Goal: Task Accomplishment & Management: Manage account settings

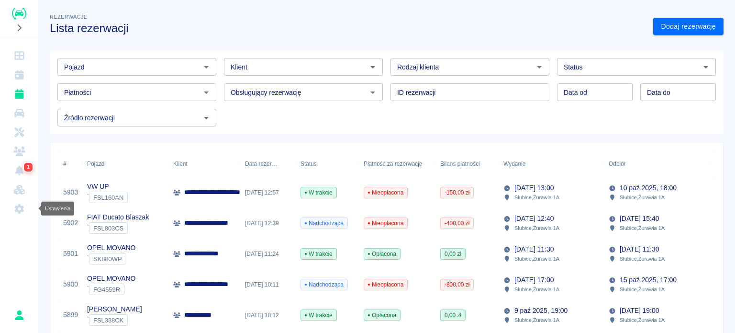
click at [29, 208] on link "Ustawienia" at bounding box center [19, 208] width 31 height 19
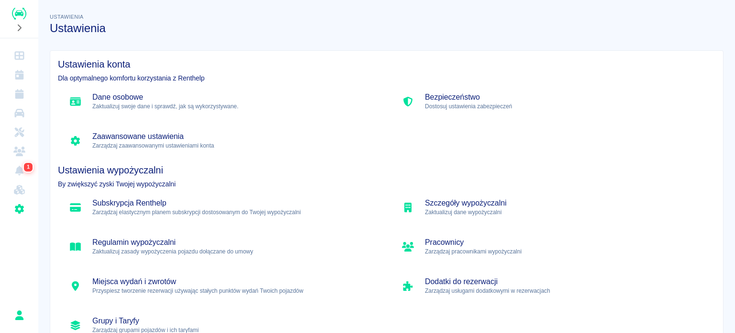
click at [437, 257] on div "Pracownicy Zarządzaj pracownikami wypożyczalni" at bounding box center [553, 247] width 325 height 32
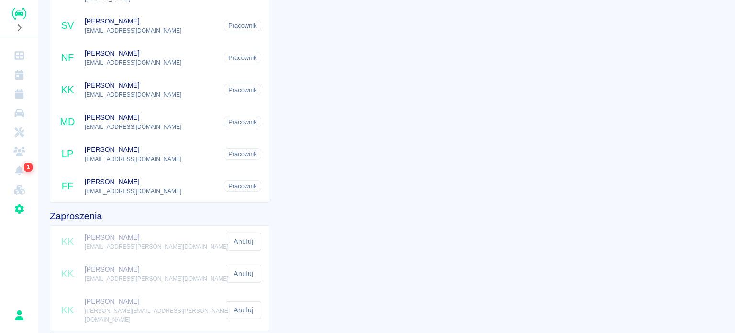
scroll to position [187, 0]
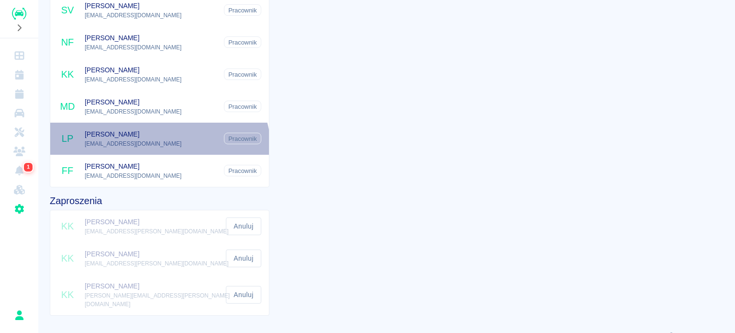
click at [151, 144] on div "LP Lila Płaza lilakandelplaza@gmail.com" at bounding box center [159, 139] width 219 height 32
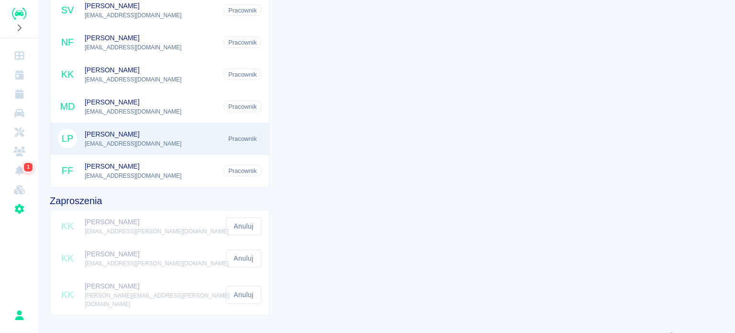
click at [191, 97] on span "Maciej Duda" at bounding box center [165, 102] width 161 height 10
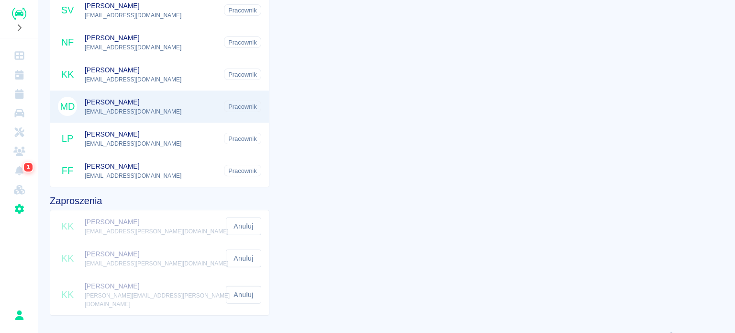
scroll to position [0, 0]
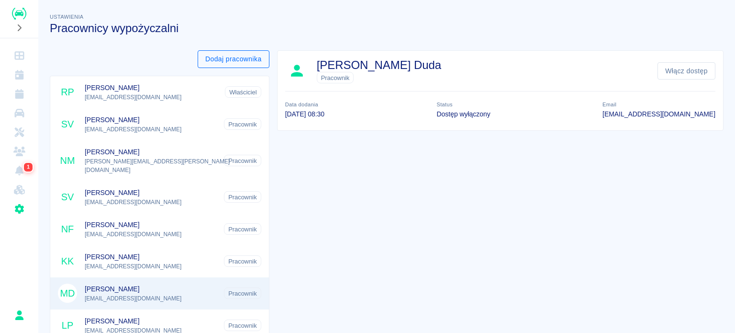
click at [260, 61] on button "Dodaj pracownika" at bounding box center [234, 59] width 72 height 18
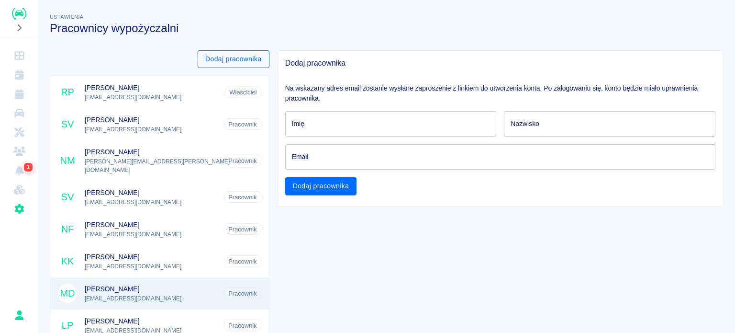
click at [260, 61] on button "Dodaj pracownika" at bounding box center [234, 59] width 72 height 18
click at [149, 66] on div "Dodaj pracownika" at bounding box center [160, 59] width 220 height 18
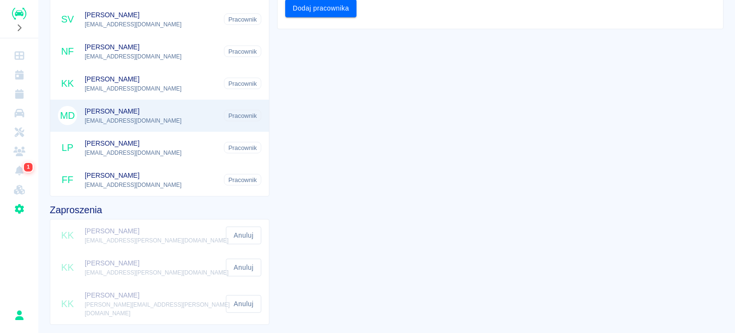
scroll to position [187, 0]
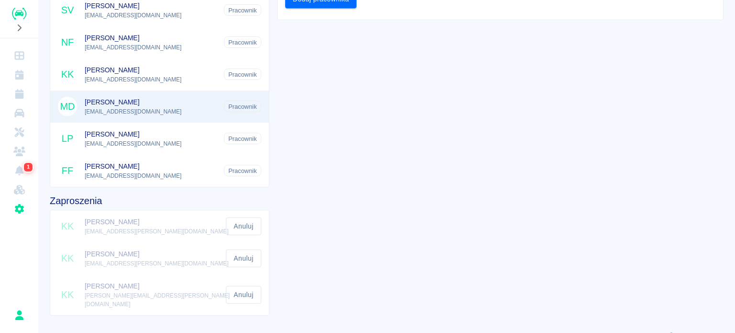
click at [133, 217] on li "KK Kamil Kołosowski kamill.kolosowski@o2.pl Anuluj" at bounding box center [159, 226] width 219 height 32
click at [248, 101] on span "Pracownik" at bounding box center [243, 106] width 36 height 10
drag, startPoint x: 248, startPoint y: 97, endPoint x: 214, endPoint y: 101, distance: 33.3
click at [214, 101] on li "MD Maciej Duda maciejduda719@gmail.com Pracownik" at bounding box center [159, 106] width 219 height 32
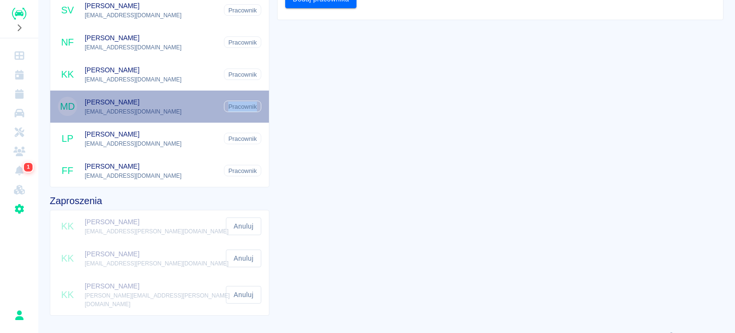
click at [201, 107] on p "maciejduda719@gmail.com" at bounding box center [165, 111] width 161 height 9
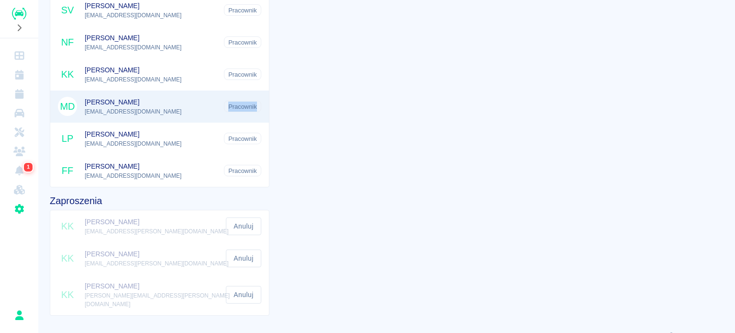
drag, startPoint x: 201, startPoint y: 99, endPoint x: 400, endPoint y: 34, distance: 209.5
click at [398, 35] on div "Maciej Duda Pracownik Włącz dostęp Data dodania 12 gru 2024, 08:30 Status Dostę…" at bounding box center [497, 89] width 454 height 467
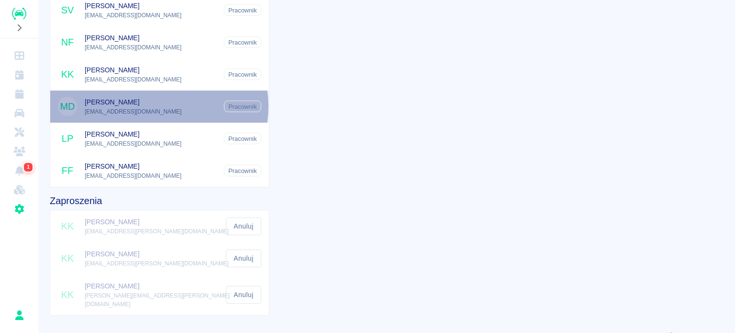
click at [155, 97] on span "Maciej Duda" at bounding box center [165, 102] width 161 height 10
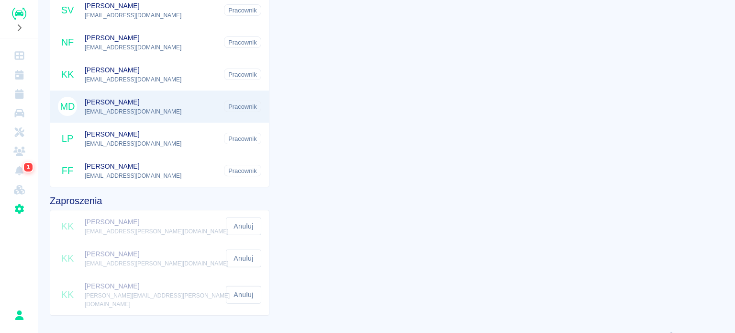
scroll to position [0, 0]
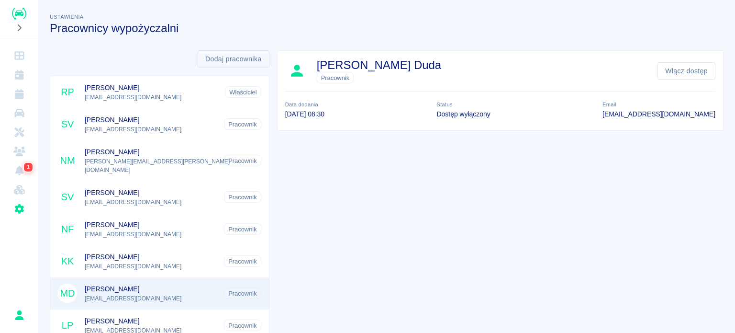
click at [364, 169] on div "Maciej Duda Pracownik Włącz dostęp Data dodania 12 gru 2024, 08:30 Status Dostę…" at bounding box center [497, 276] width 454 height 467
drag, startPoint x: 323, startPoint y: 113, endPoint x: 328, endPoint y: 113, distance: 5.3
click at [325, 113] on h6 "12 gru 2024, 08:30" at bounding box center [304, 114] width 39 height 10
click at [329, 140] on div "Maciej Duda Pracownik Włącz dostęp Data dodania 12 gru 2024, 08:30 Status Dostę…" at bounding box center [497, 276] width 454 height 467
click at [23, 100] on link "Rezerwacje" at bounding box center [19, 93] width 31 height 19
